Goal: Task Accomplishment & Management: Manage account settings

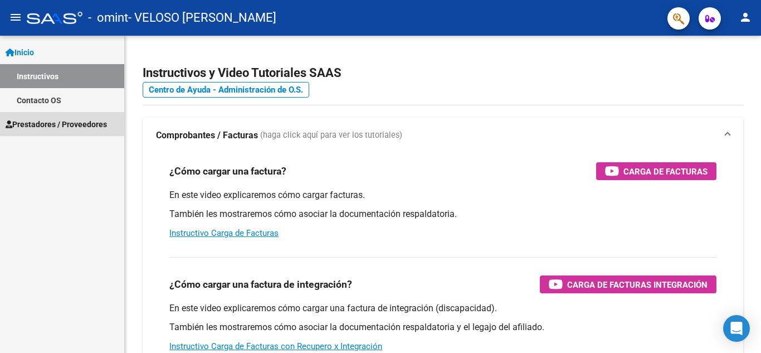
click at [55, 119] on span "Prestadores / Proveedores" at bounding box center [56, 124] width 101 height 12
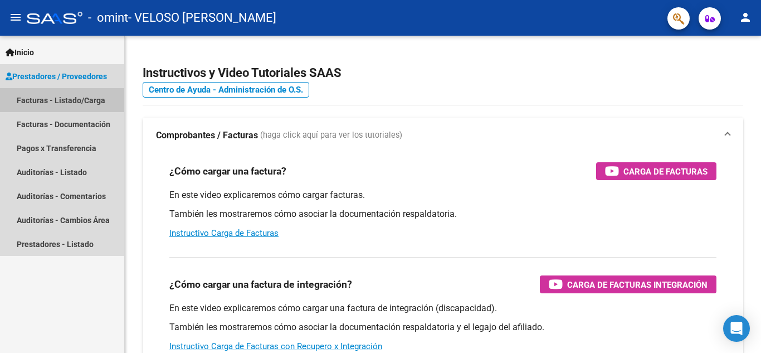
click at [57, 101] on link "Facturas - Listado/Carga" at bounding box center [62, 100] width 124 height 24
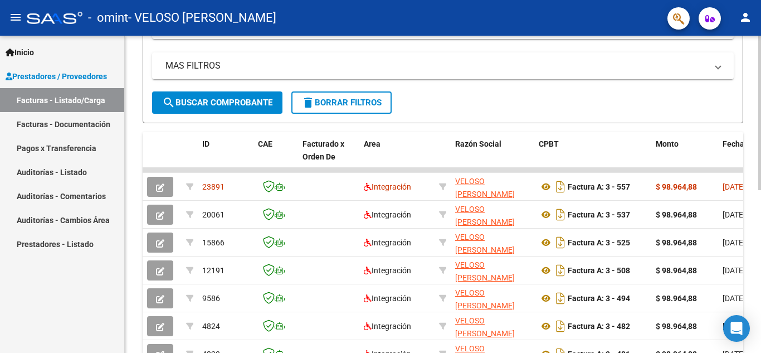
click at [760, 218] on div at bounding box center [759, 234] width 3 height 154
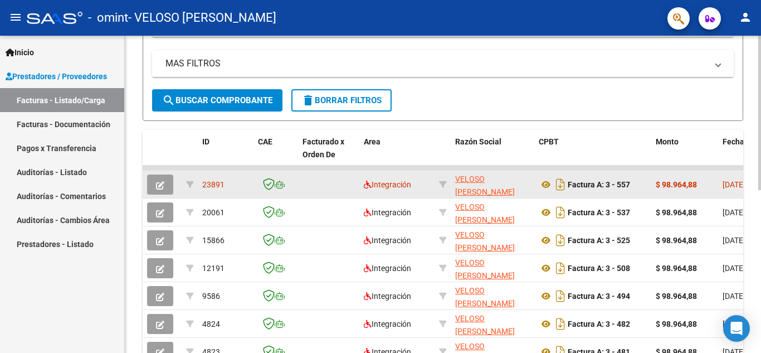
click at [206, 182] on span "23891" at bounding box center [213, 184] width 22 height 9
click at [163, 189] on icon "button" at bounding box center [160, 185] width 8 height 8
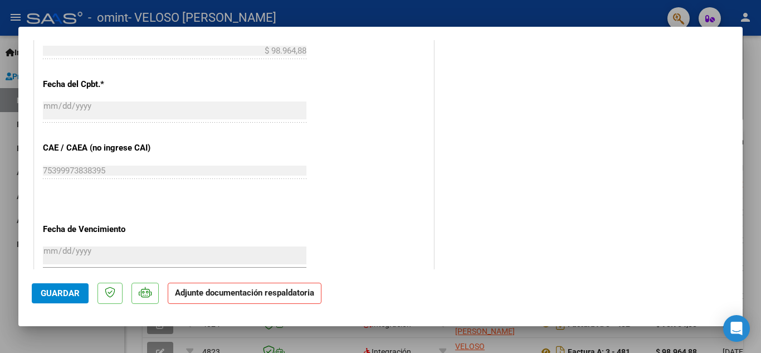
scroll to position [607, 0]
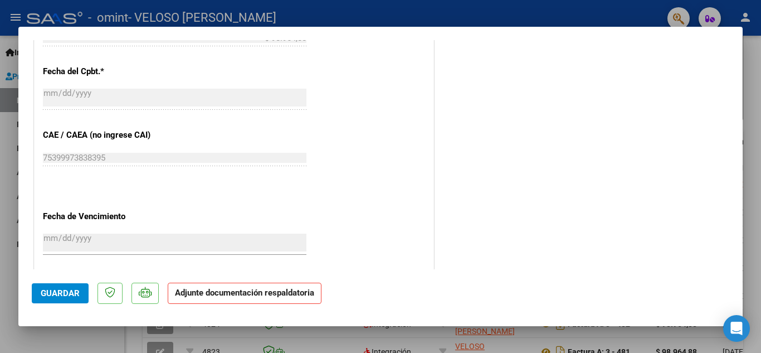
click at [58, 298] on span "Guardar" at bounding box center [60, 293] width 39 height 10
click at [754, 231] on div at bounding box center [380, 176] width 761 height 353
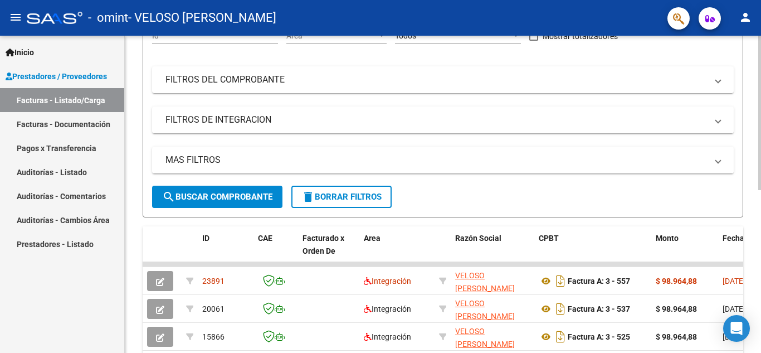
scroll to position [4, 0]
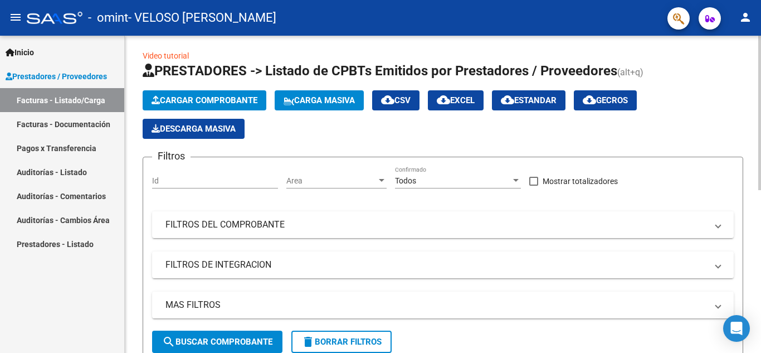
click at [745, 38] on div "Video tutorial PRESTADORES -> Listado de CPBTs Emitidos por Prestadores / Prove…" at bounding box center [444, 353] width 639 height 642
